Goal: Task Accomplishment & Management: Manage account settings

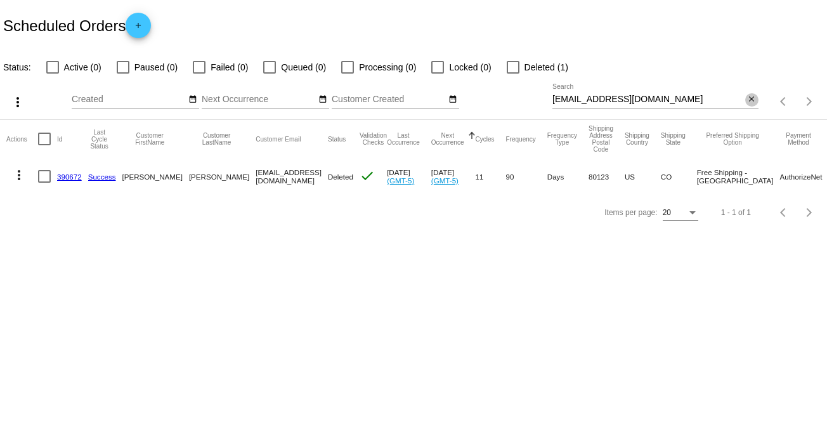
click at [751, 94] on mat-icon "close" at bounding box center [751, 99] width 9 height 10
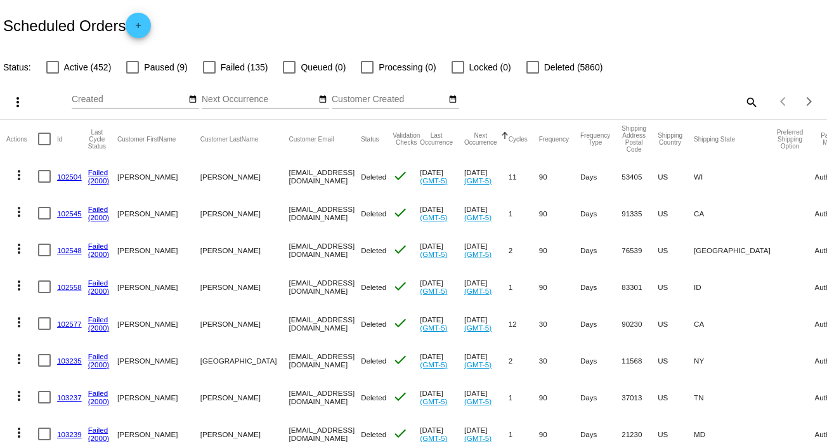
click at [743, 98] on mat-icon "search" at bounding box center [750, 102] width 15 height 20
click at [743, 98] on input "Search" at bounding box center [655, 99] width 206 height 10
paste input "[EMAIL_ADDRESS][DOMAIN_NAME]"
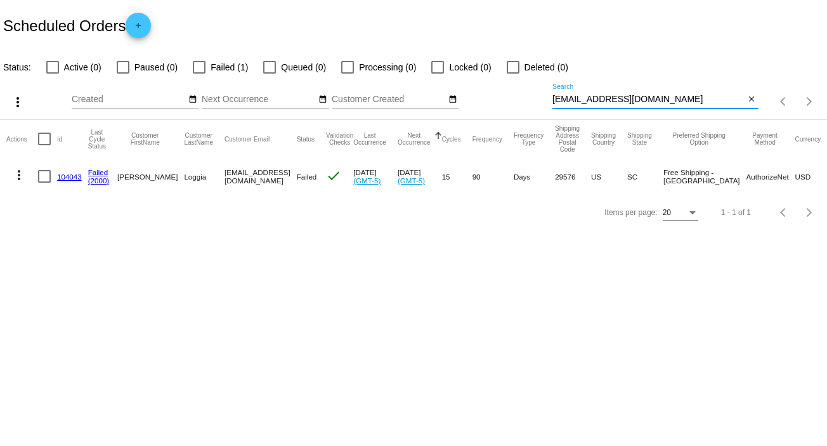
type input "[EMAIL_ADDRESS][DOMAIN_NAME]"
click at [20, 170] on mat-icon "more_vert" at bounding box center [18, 174] width 15 height 15
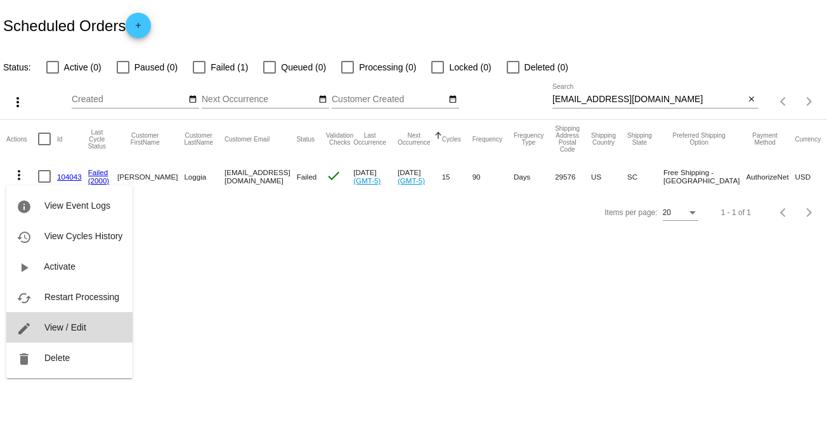
click at [80, 325] on span "View / Edit" at bounding box center [65, 327] width 42 height 10
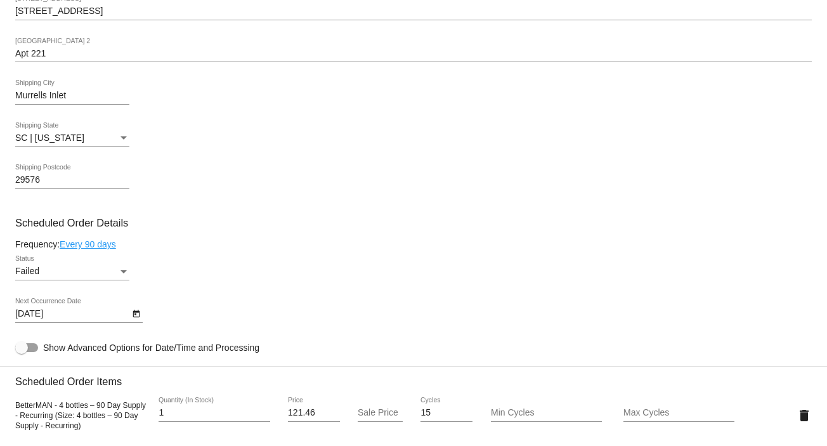
scroll to position [621, 0]
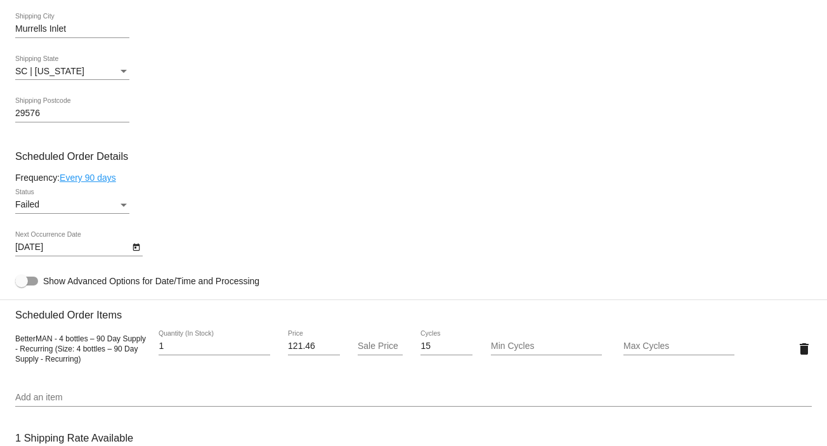
click at [117, 207] on div "Failed" at bounding box center [66, 205] width 103 height 10
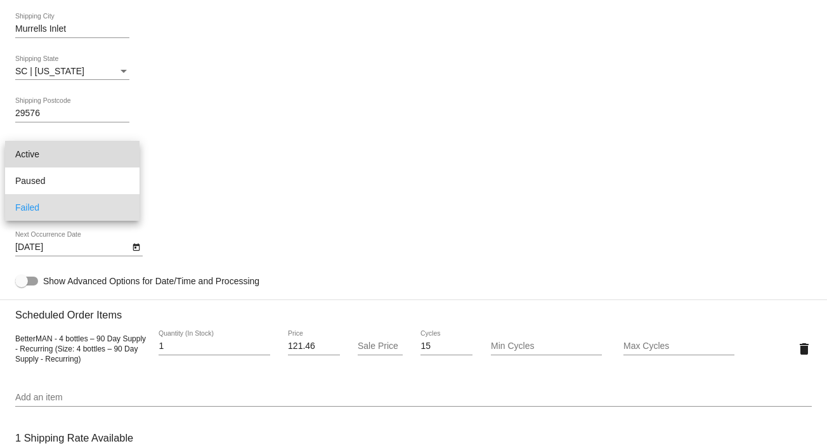
click at [123, 160] on span "Active" at bounding box center [72, 154] width 114 height 27
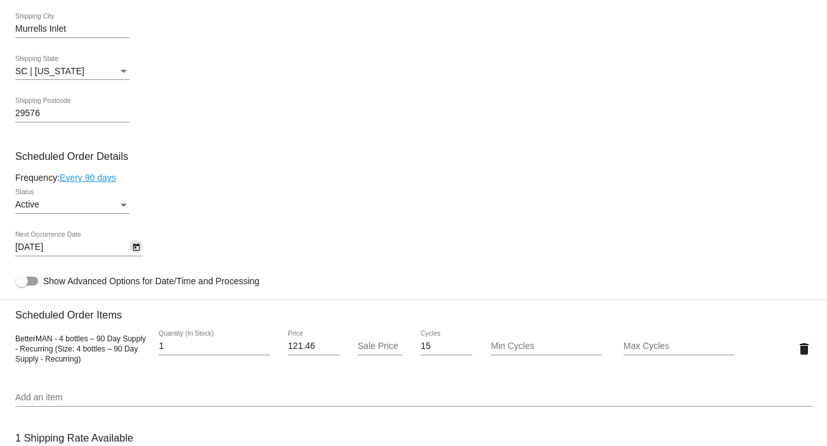
click at [133, 246] on icon "Open calendar" at bounding box center [136, 247] width 9 height 15
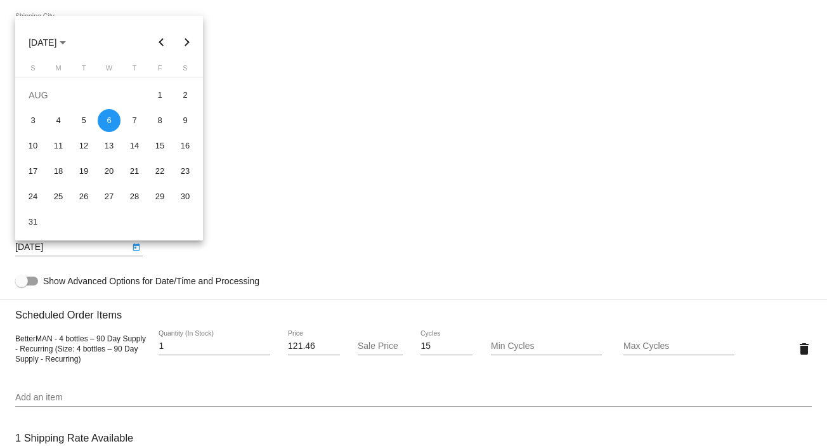
click at [187, 37] on button "Next month" at bounding box center [186, 42] width 25 height 25
click at [112, 120] on div "3" at bounding box center [109, 120] width 23 height 23
type input "[DATE]"
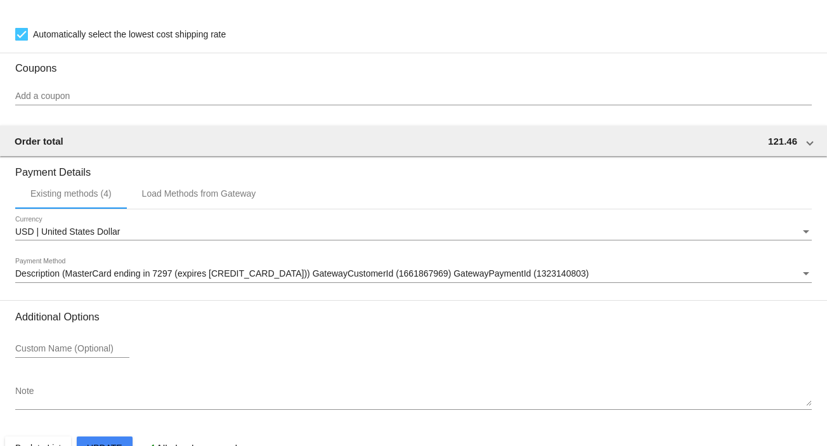
scroll to position [1103, 0]
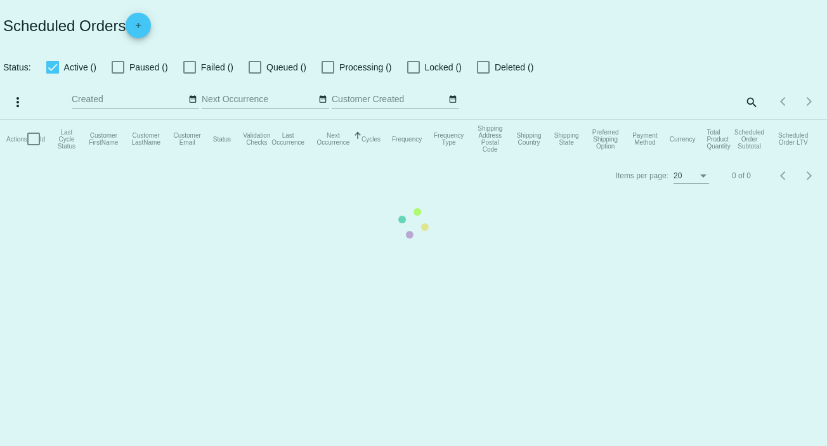
checkbox input "false"
